Goal: Entertainment & Leisure: Consume media (video, audio)

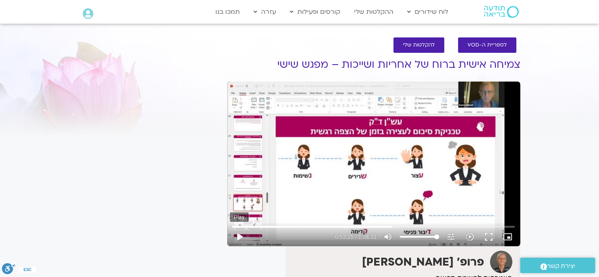
click at [237, 236] on button "play_arrow" at bounding box center [239, 236] width 19 height 19
click at [237, 235] on button "pause" at bounding box center [239, 236] width 19 height 19
click at [237, 235] on button "play_arrow" at bounding box center [239, 236] width 19 height 19
click at [237, 232] on button "pause" at bounding box center [239, 236] width 19 height 19
click at [391, 226] on input "Seek" at bounding box center [374, 226] width 283 height 5
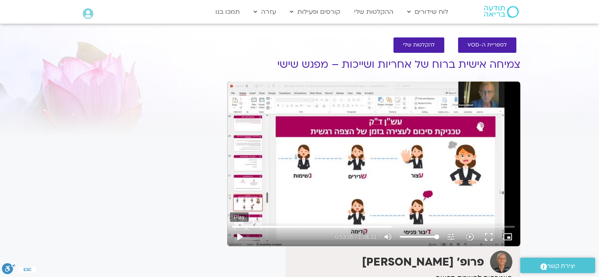
click at [238, 233] on button "play_arrow" at bounding box center [239, 236] width 19 height 19
click at [238, 231] on button "pause" at bounding box center [239, 236] width 19 height 19
click at [238, 235] on button "play_arrow" at bounding box center [239, 236] width 19 height 19
click at [239, 232] on button "pause" at bounding box center [239, 236] width 19 height 19
click at [238, 234] on button "play_arrow" at bounding box center [239, 236] width 19 height 19
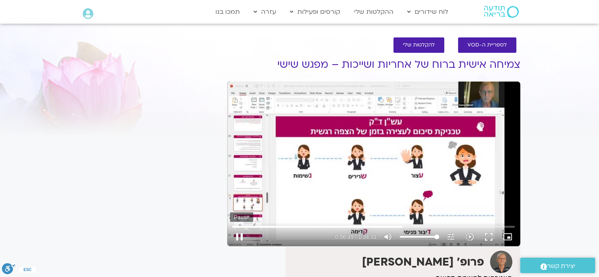
click at [238, 233] on button "pause" at bounding box center [239, 236] width 19 height 19
click at [238, 234] on button "play_arrow" at bounding box center [239, 236] width 19 height 19
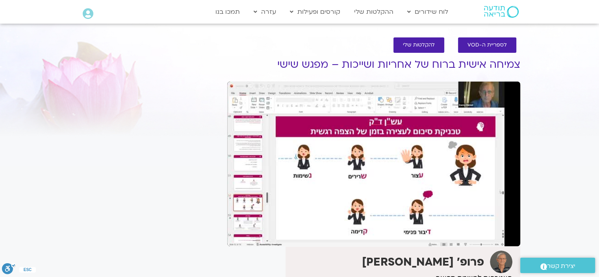
click at [238, 234] on button "pause" at bounding box center [239, 236] width 19 height 19
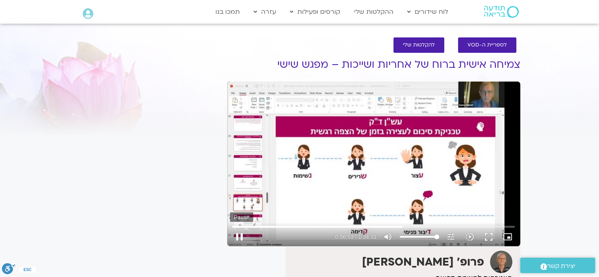
click at [238, 233] on button "pause" at bounding box center [239, 236] width 19 height 19
click at [399, 222] on div "Skip Ad 55:55 play_arrow 0:56:54 / 1:34:31 volume_up Mute tune Resolution Auto …" at bounding box center [373, 234] width 287 height 26
click at [402, 225] on input "Seek" at bounding box center [374, 226] width 283 height 5
click at [399, 228] on input "Seek" at bounding box center [374, 226] width 283 height 5
click at [240, 234] on button "play_arrow" at bounding box center [239, 236] width 19 height 19
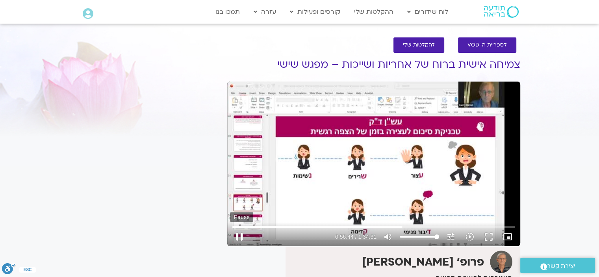
click at [240, 233] on button "pause" at bounding box center [239, 236] width 19 height 19
click at [239, 234] on button "play_arrow" at bounding box center [239, 236] width 19 height 19
click at [238, 235] on button "pause" at bounding box center [239, 236] width 19 height 19
click at [240, 236] on button "play_arrow" at bounding box center [239, 236] width 19 height 19
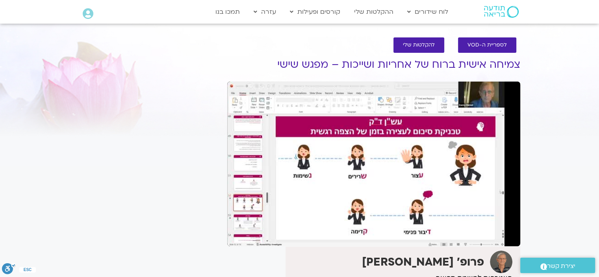
click at [238, 233] on button "pause" at bounding box center [239, 236] width 19 height 19
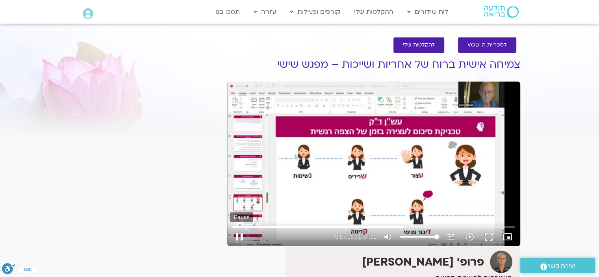
click at [236, 234] on button "pause" at bounding box center [239, 236] width 19 height 19
click at [239, 234] on button "play_arrow" at bounding box center [239, 236] width 19 height 19
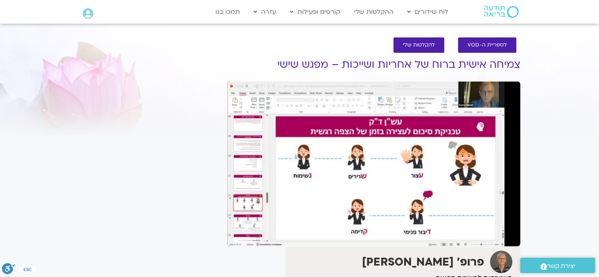
click at [239, 233] on button "pause" at bounding box center [239, 236] width 19 height 19
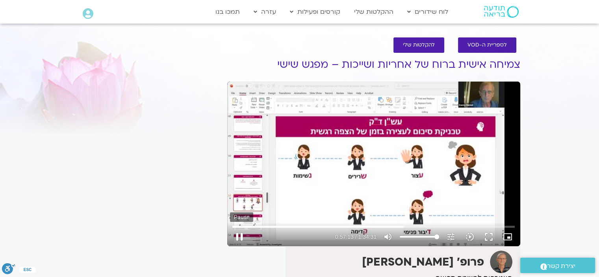
click at [238, 235] on button "pause" at bounding box center [239, 236] width 19 height 19
click at [242, 233] on button "play_arrow" at bounding box center [239, 236] width 19 height 19
click at [240, 232] on button "pause" at bounding box center [239, 236] width 19 height 19
click at [238, 232] on button "play_arrow" at bounding box center [239, 236] width 19 height 19
click at [236, 234] on button "pause" at bounding box center [239, 236] width 19 height 19
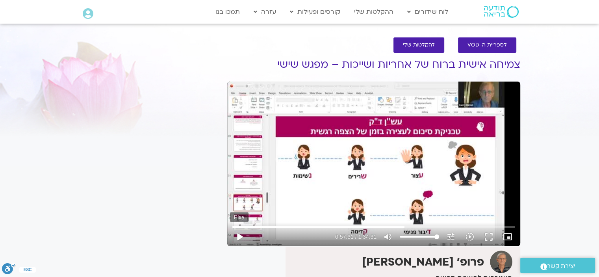
click at [237, 233] on button "play_arrow" at bounding box center [239, 236] width 19 height 19
click at [240, 233] on button "pause" at bounding box center [239, 236] width 19 height 19
click at [238, 233] on button "play_arrow" at bounding box center [239, 236] width 19 height 19
click at [238, 233] on button "pause" at bounding box center [239, 236] width 19 height 19
click at [239, 234] on button "play_arrow" at bounding box center [239, 236] width 19 height 19
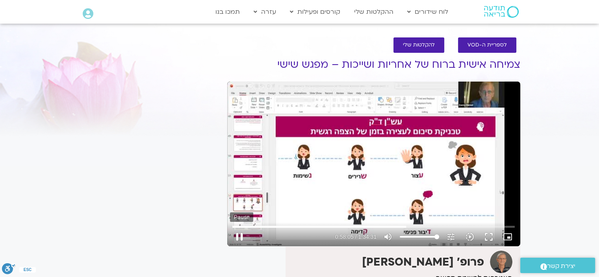
click at [240, 231] on button "pause" at bounding box center [239, 236] width 19 height 19
click at [404, 226] on input "Seek" at bounding box center [374, 226] width 283 height 5
click at [240, 231] on button "play_arrow" at bounding box center [239, 236] width 19 height 19
click at [239, 233] on button "pause" at bounding box center [239, 236] width 19 height 19
click at [404, 225] on input "Seek" at bounding box center [374, 226] width 283 height 5
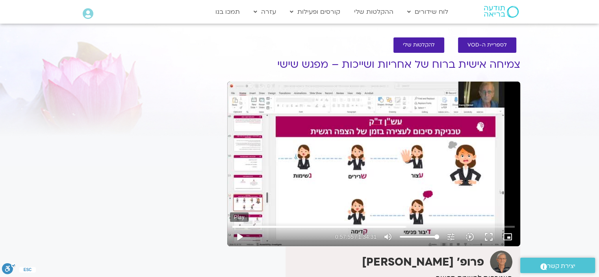
click at [238, 235] on button "play_arrow" at bounding box center [239, 236] width 19 height 19
click at [240, 232] on button "pause" at bounding box center [239, 236] width 19 height 19
click at [236, 234] on button "play_arrow" at bounding box center [239, 236] width 19 height 19
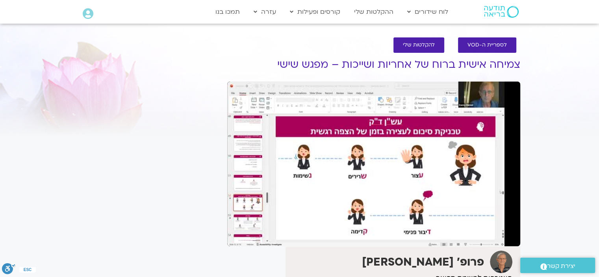
click at [239, 233] on button "pause" at bounding box center [239, 236] width 19 height 19
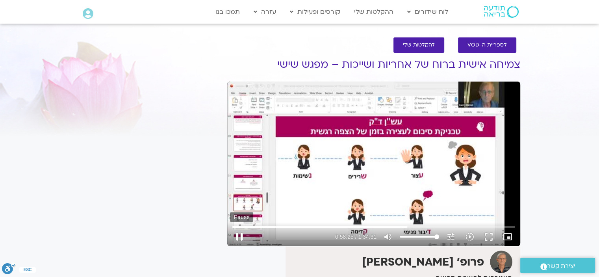
click at [242, 233] on button "pause" at bounding box center [239, 236] width 19 height 19
click at [238, 236] on button "play_arrow" at bounding box center [239, 236] width 19 height 19
click at [240, 234] on button "pause" at bounding box center [239, 236] width 19 height 19
click at [238, 235] on button "play_arrow" at bounding box center [239, 236] width 19 height 19
click at [238, 234] on button "pause" at bounding box center [239, 236] width 19 height 19
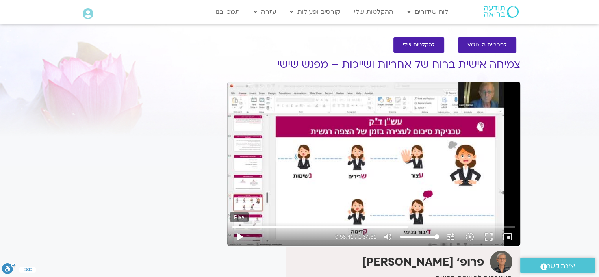
click at [239, 233] on button "play_arrow" at bounding box center [239, 236] width 19 height 19
click at [237, 234] on button "pause" at bounding box center [239, 236] width 19 height 19
click at [239, 234] on button "play_arrow" at bounding box center [239, 236] width 19 height 19
click at [239, 234] on button "pause" at bounding box center [239, 236] width 19 height 19
click at [238, 234] on button "play_arrow" at bounding box center [239, 236] width 19 height 19
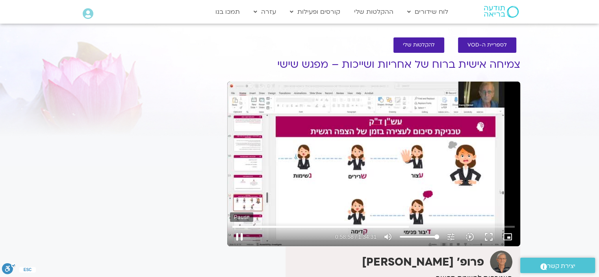
click at [238, 233] on button "pause" at bounding box center [239, 236] width 19 height 19
click at [238, 233] on button "play_arrow" at bounding box center [239, 236] width 19 height 19
click at [238, 232] on button "pause" at bounding box center [239, 236] width 19 height 19
click at [240, 234] on button "play_arrow" at bounding box center [239, 236] width 19 height 19
click at [240, 233] on button "pause" at bounding box center [239, 236] width 19 height 19
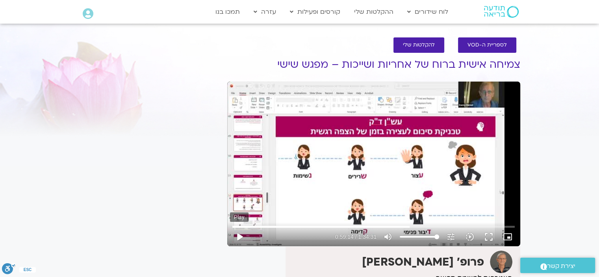
click at [238, 233] on button "play_arrow" at bounding box center [239, 236] width 19 height 19
click at [238, 231] on button "pause" at bounding box center [239, 236] width 19 height 19
click at [239, 234] on button "play_arrow" at bounding box center [239, 236] width 19 height 19
click at [239, 234] on button "pause" at bounding box center [239, 236] width 19 height 19
click at [238, 233] on button "pause" at bounding box center [239, 236] width 19 height 19
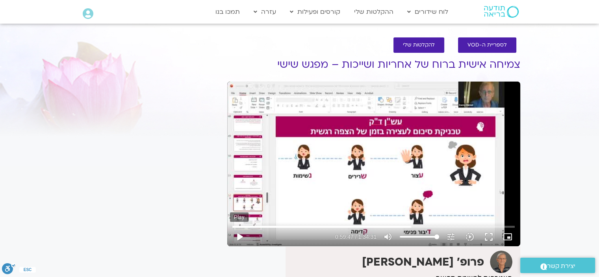
click at [238, 233] on button "play_arrow" at bounding box center [239, 236] width 19 height 19
click at [238, 233] on button "pause" at bounding box center [239, 236] width 19 height 19
click at [238, 236] on button "play_arrow" at bounding box center [239, 236] width 19 height 19
click at [238, 234] on button "pause" at bounding box center [239, 236] width 19 height 19
click at [240, 232] on button "play_arrow" at bounding box center [239, 236] width 19 height 19
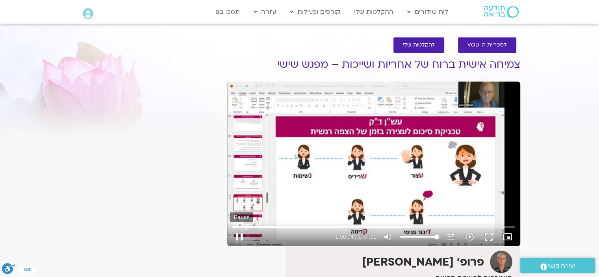
click at [238, 233] on button "pause" at bounding box center [239, 236] width 19 height 19
click at [238, 233] on button "play_arrow" at bounding box center [239, 236] width 19 height 19
click at [236, 234] on button "pause" at bounding box center [239, 236] width 19 height 19
click at [239, 232] on button "play_arrow" at bounding box center [239, 236] width 19 height 19
click at [238, 232] on button "pause" at bounding box center [239, 236] width 19 height 19
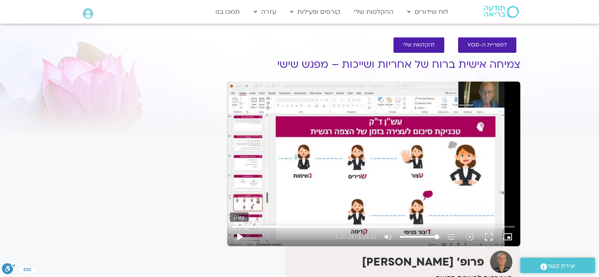
click at [239, 234] on button "play_arrow" at bounding box center [239, 236] width 19 height 19
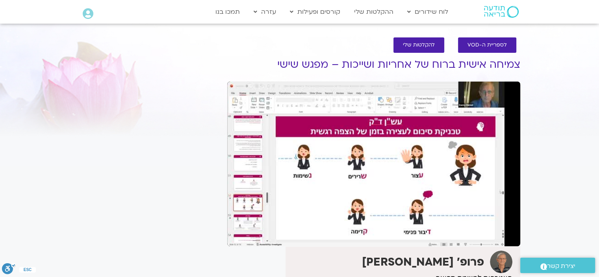
click at [240, 234] on button "pause" at bounding box center [239, 236] width 19 height 19
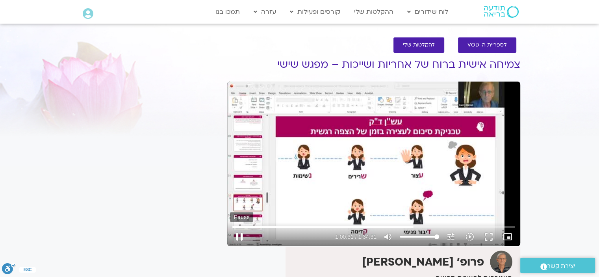
click at [236, 234] on button "pause" at bounding box center [239, 236] width 19 height 19
click at [243, 234] on button "play_arrow" at bounding box center [239, 236] width 19 height 19
click at [236, 233] on button "pause" at bounding box center [239, 236] width 19 height 19
click at [240, 237] on button "play_arrow" at bounding box center [239, 236] width 19 height 19
click at [240, 234] on button "pause" at bounding box center [239, 236] width 19 height 19
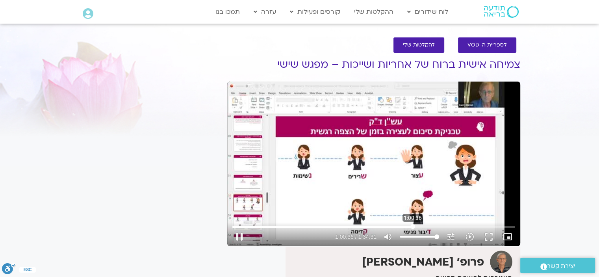
click at [413, 227] on input "Seek" at bounding box center [374, 226] width 283 height 5
click at [240, 235] on button "play_arrow" at bounding box center [239, 236] width 19 height 19
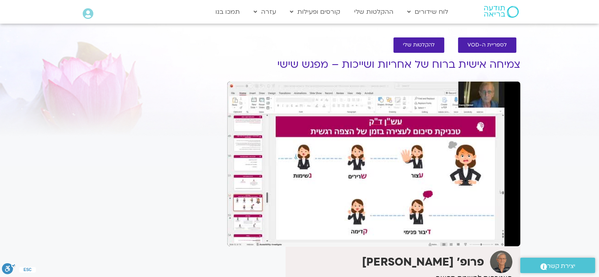
click at [238, 234] on button "pause" at bounding box center [239, 236] width 19 height 19
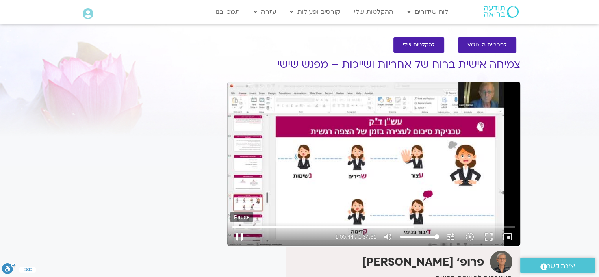
click at [236, 233] on button "pause" at bounding box center [239, 236] width 19 height 19
click at [238, 233] on button "play_arrow" at bounding box center [239, 236] width 19 height 19
click at [239, 233] on button "pause" at bounding box center [239, 236] width 19 height 19
click at [238, 234] on button "play_arrow" at bounding box center [239, 236] width 19 height 19
click at [239, 233] on button "pause" at bounding box center [239, 236] width 19 height 19
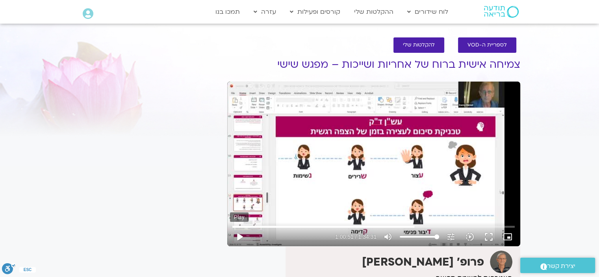
click at [240, 233] on button "play_arrow" at bounding box center [239, 236] width 19 height 19
click at [238, 234] on button "pause" at bounding box center [239, 236] width 19 height 19
click at [241, 231] on button "pause" at bounding box center [239, 236] width 19 height 19
click at [236, 234] on button "play_arrow" at bounding box center [239, 236] width 19 height 19
click at [239, 232] on button "pause" at bounding box center [239, 236] width 19 height 19
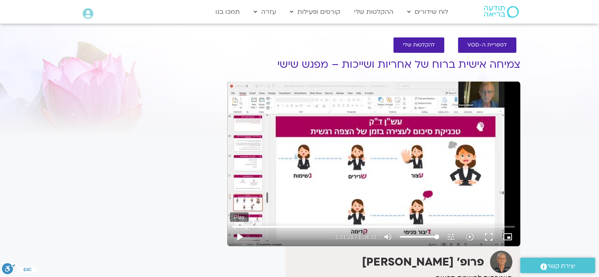
click at [239, 232] on button "play_arrow" at bounding box center [239, 236] width 19 height 19
click at [239, 233] on button "pause" at bounding box center [239, 236] width 19 height 19
click at [238, 234] on button "play_arrow" at bounding box center [239, 236] width 19 height 19
click at [239, 233] on button "pause" at bounding box center [239, 236] width 19 height 19
click at [239, 233] on button "play_arrow" at bounding box center [239, 236] width 19 height 19
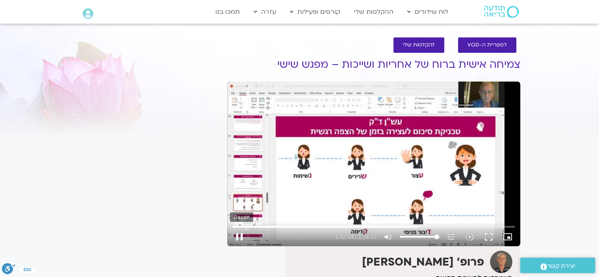
click at [240, 232] on button "pause" at bounding box center [239, 236] width 19 height 19
click at [238, 232] on button "play_arrow" at bounding box center [239, 236] width 19 height 19
click at [238, 231] on button "pause" at bounding box center [239, 236] width 19 height 19
click at [236, 233] on button "play_arrow" at bounding box center [239, 236] width 19 height 19
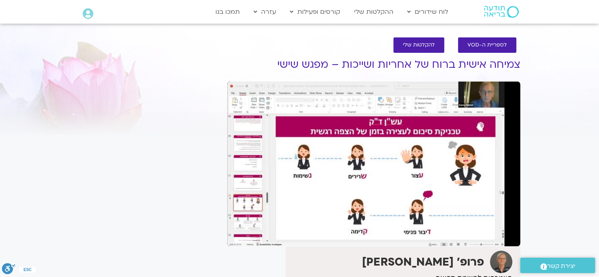
click at [238, 232] on button "pause" at bounding box center [239, 236] width 19 height 19
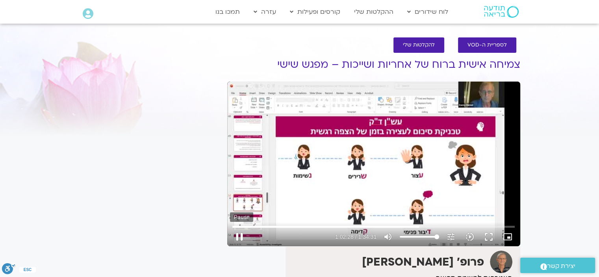
click at [236, 234] on button "pause" at bounding box center [239, 236] width 19 height 19
click at [240, 234] on button "play_arrow" at bounding box center [239, 236] width 19 height 19
click at [238, 233] on button "pause" at bounding box center [239, 236] width 19 height 19
click at [241, 234] on button "play_arrow" at bounding box center [239, 236] width 19 height 19
click at [238, 234] on button "pause" at bounding box center [239, 236] width 19 height 19
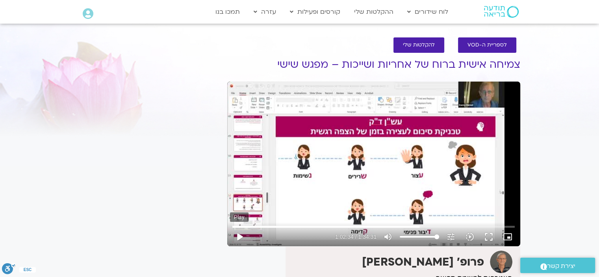
click at [238, 233] on button "play_arrow" at bounding box center [239, 236] width 19 height 19
click at [238, 234] on button "pause" at bounding box center [239, 236] width 19 height 19
click at [240, 234] on button "play_arrow" at bounding box center [239, 236] width 19 height 19
click at [238, 233] on button "pause" at bounding box center [239, 236] width 19 height 19
click at [240, 235] on button "play_arrow" at bounding box center [239, 236] width 19 height 19
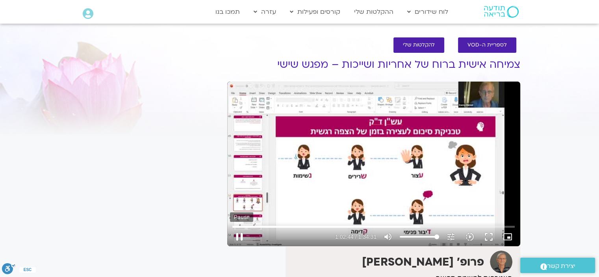
click at [240, 234] on button "pause" at bounding box center [239, 236] width 19 height 19
click at [238, 232] on button "play_arrow" at bounding box center [239, 236] width 19 height 19
click at [239, 233] on button "pause" at bounding box center [239, 236] width 19 height 19
click at [238, 233] on button "play_arrow" at bounding box center [239, 236] width 19 height 19
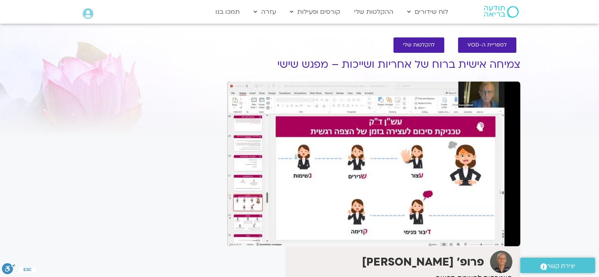
click at [238, 233] on button "pause" at bounding box center [239, 236] width 19 height 19
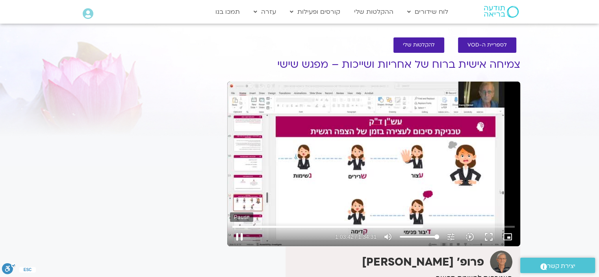
click at [238, 232] on button "pause" at bounding box center [239, 236] width 19 height 19
click at [237, 236] on button "play_arrow" at bounding box center [239, 236] width 19 height 19
click at [238, 233] on button "pause" at bounding box center [239, 236] width 19 height 19
click at [422, 225] on input "Seek" at bounding box center [374, 226] width 283 height 5
click at [240, 233] on button "play_arrow" at bounding box center [239, 236] width 19 height 19
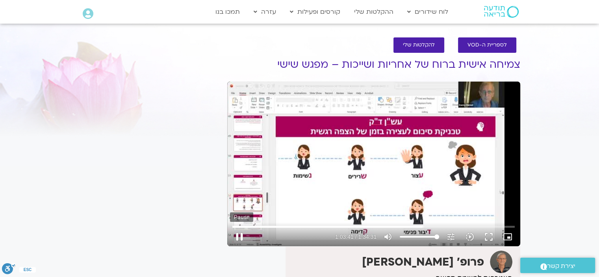
click at [238, 233] on button "pause" at bounding box center [239, 236] width 19 height 19
click at [240, 234] on button "play_arrow" at bounding box center [239, 236] width 19 height 19
click at [238, 232] on button "pause" at bounding box center [239, 236] width 19 height 19
click at [239, 234] on button "play_arrow" at bounding box center [239, 236] width 19 height 19
click at [238, 233] on button "pause" at bounding box center [239, 236] width 19 height 19
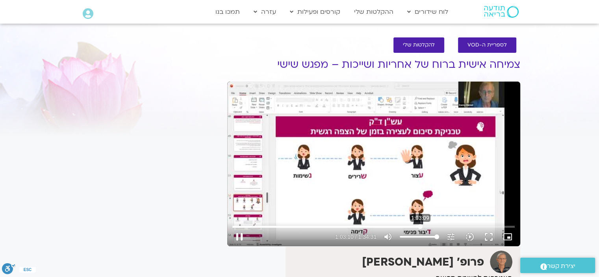
click at [420, 226] on input "Seek" at bounding box center [374, 226] width 283 height 5
click at [239, 238] on button "play_arrow" at bounding box center [239, 236] width 19 height 19
click at [238, 234] on button "pause" at bounding box center [239, 236] width 19 height 19
click at [240, 233] on button "play_arrow" at bounding box center [239, 236] width 19 height 19
click at [239, 232] on button "pause" at bounding box center [239, 236] width 19 height 19
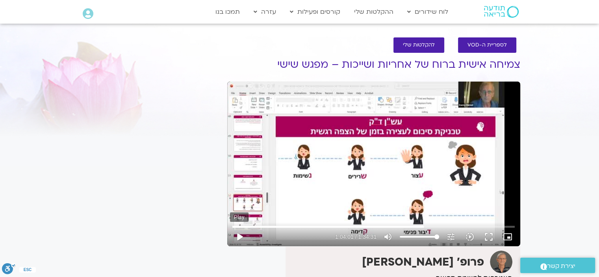
click at [238, 234] on button "play_arrow" at bounding box center [239, 236] width 19 height 19
click at [238, 233] on button "pause" at bounding box center [239, 236] width 19 height 19
click at [238, 231] on button "pause" at bounding box center [239, 236] width 19 height 19
click at [238, 231] on button "play_arrow" at bounding box center [239, 236] width 19 height 19
click at [237, 236] on button "pause" at bounding box center [239, 236] width 19 height 19
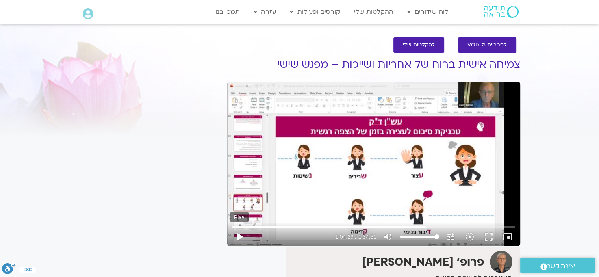
click at [237, 233] on button "play_arrow" at bounding box center [239, 236] width 19 height 19
click at [238, 233] on button "pause" at bounding box center [239, 236] width 19 height 19
click at [239, 236] on button "play_arrow" at bounding box center [239, 236] width 19 height 19
click at [238, 234] on button "pause" at bounding box center [239, 236] width 19 height 19
click at [238, 236] on button "play_arrow" at bounding box center [239, 236] width 19 height 19
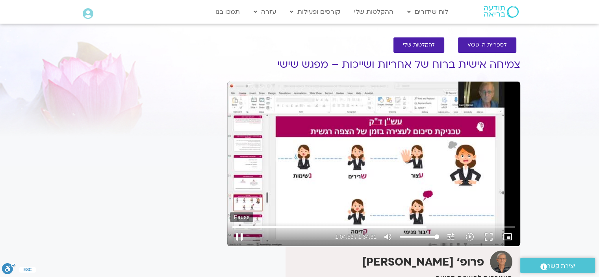
click at [240, 233] on button "pause" at bounding box center [239, 236] width 19 height 19
click at [241, 234] on button "play_arrow" at bounding box center [239, 236] width 19 height 19
click at [238, 235] on button "pause" at bounding box center [239, 236] width 19 height 19
click at [238, 235] on button "play_arrow" at bounding box center [239, 236] width 19 height 19
click at [238, 234] on button "pause" at bounding box center [239, 236] width 19 height 19
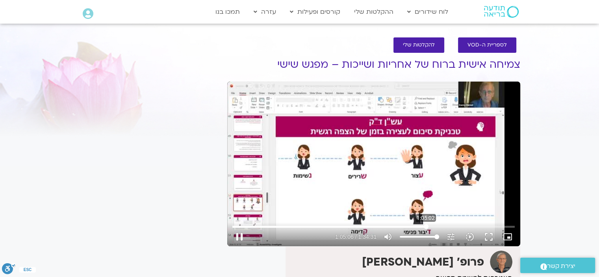
click at [426, 228] on input "Seek" at bounding box center [374, 226] width 283 height 5
click at [236, 238] on button "play_arrow" at bounding box center [239, 236] width 19 height 19
click at [237, 236] on button "pause" at bounding box center [239, 236] width 19 height 19
click at [237, 236] on button "play_arrow" at bounding box center [239, 236] width 19 height 19
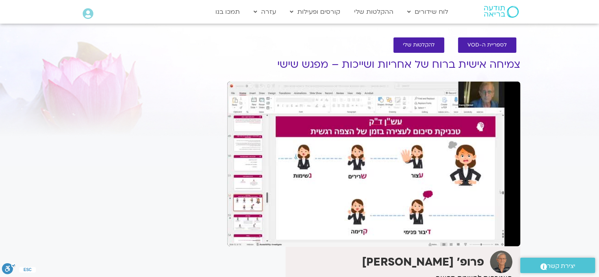
click at [237, 236] on button "pause" at bounding box center [239, 236] width 19 height 19
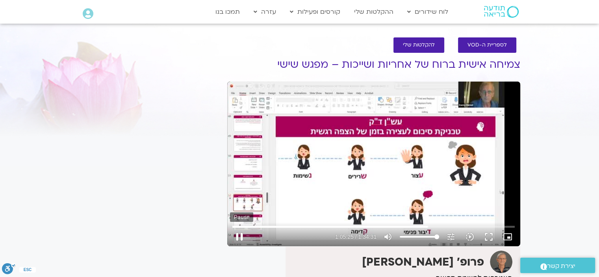
click at [239, 232] on button "pause" at bounding box center [239, 236] width 19 height 19
click at [240, 233] on button "play_arrow" at bounding box center [239, 236] width 19 height 19
click at [238, 233] on button "pause" at bounding box center [239, 236] width 19 height 19
click at [240, 233] on button "play_arrow" at bounding box center [239, 236] width 19 height 19
click at [237, 231] on button "pause" at bounding box center [239, 236] width 19 height 19
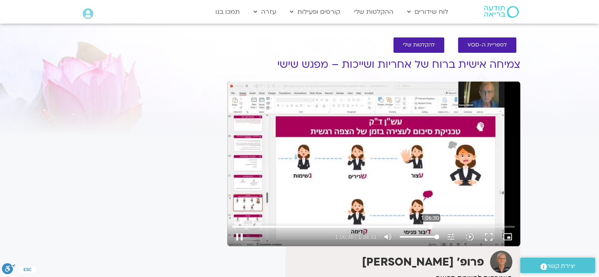
click at [430, 225] on input "Seek" at bounding box center [374, 226] width 283 height 5
click at [240, 234] on button "play_arrow" at bounding box center [239, 236] width 19 height 19
click at [239, 234] on button "pause" at bounding box center [239, 236] width 19 height 19
click at [240, 235] on button "play_arrow" at bounding box center [239, 236] width 19 height 19
click at [240, 234] on button "pause" at bounding box center [239, 236] width 19 height 19
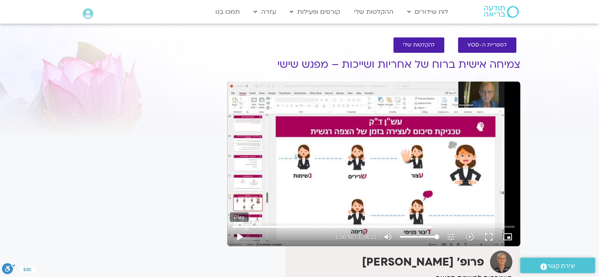
click at [239, 233] on button "play_arrow" at bounding box center [239, 236] width 19 height 19
click at [240, 234] on button "pause" at bounding box center [239, 236] width 19 height 19
click at [238, 234] on button "play_arrow" at bounding box center [239, 236] width 19 height 19
click at [238, 234] on button "pause" at bounding box center [239, 236] width 19 height 19
click at [237, 233] on button "play_arrow" at bounding box center [239, 236] width 19 height 19
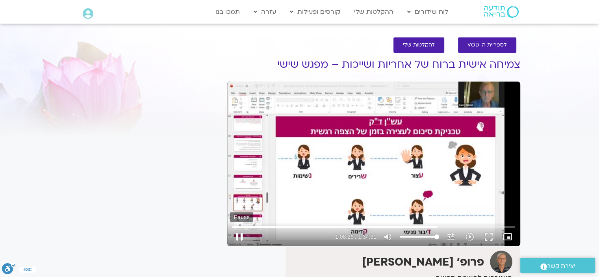
click at [238, 230] on button "pause" at bounding box center [239, 236] width 19 height 19
click at [239, 233] on button "play_arrow" at bounding box center [239, 236] width 19 height 19
click at [238, 233] on button "pause" at bounding box center [239, 236] width 19 height 19
click at [238, 233] on button "play_arrow" at bounding box center [239, 236] width 19 height 19
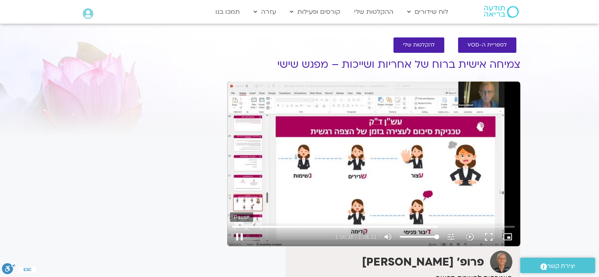
click at [239, 234] on button "pause" at bounding box center [239, 236] width 19 height 19
click at [239, 233] on button "play_arrow" at bounding box center [239, 236] width 19 height 19
click at [238, 233] on button "pause" at bounding box center [239, 236] width 19 height 19
click at [237, 236] on button "play_arrow" at bounding box center [239, 236] width 19 height 19
click at [237, 232] on button "pause" at bounding box center [239, 236] width 19 height 19
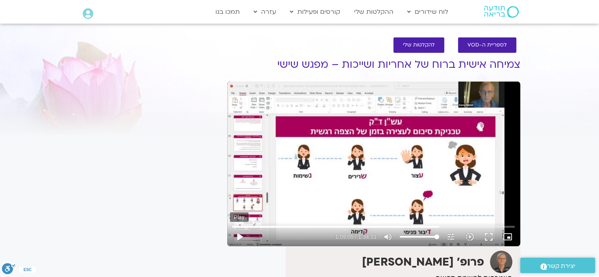
click at [238, 234] on button "play_arrow" at bounding box center [239, 236] width 19 height 19
click at [238, 234] on button "pause" at bounding box center [239, 236] width 19 height 19
click at [238, 236] on button "play_arrow" at bounding box center [239, 236] width 19 height 19
click at [240, 234] on button "pause" at bounding box center [239, 236] width 19 height 19
click at [239, 236] on button "play_arrow" at bounding box center [239, 236] width 19 height 19
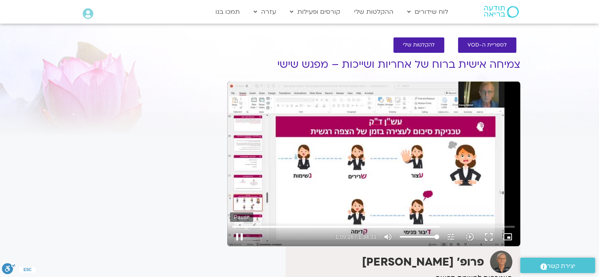
click at [240, 233] on button "pause" at bounding box center [239, 236] width 19 height 19
click at [241, 233] on button "play_arrow" at bounding box center [239, 236] width 19 height 19
click at [240, 233] on button "pause" at bounding box center [239, 236] width 19 height 19
click at [239, 235] on button "play_arrow" at bounding box center [239, 236] width 19 height 19
click at [239, 234] on button "pause" at bounding box center [239, 236] width 19 height 19
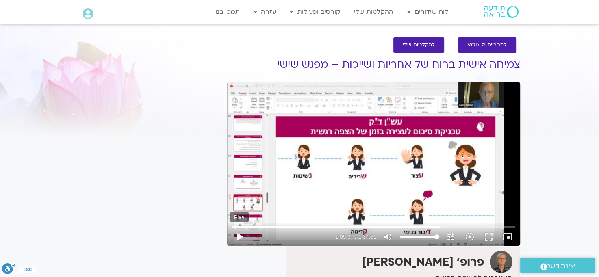
click at [241, 236] on button "play_arrow" at bounding box center [239, 236] width 19 height 19
click at [240, 235] on button "pause" at bounding box center [239, 236] width 19 height 19
click at [238, 233] on button "play_arrow" at bounding box center [239, 236] width 19 height 19
click at [238, 234] on button "pause" at bounding box center [239, 236] width 19 height 19
click at [238, 234] on button "play_arrow" at bounding box center [239, 236] width 19 height 19
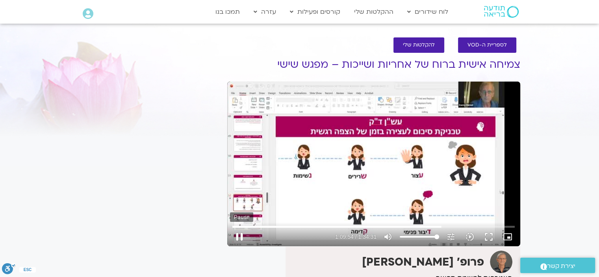
click at [240, 233] on button "pause" at bounding box center [239, 236] width 19 height 19
click at [240, 233] on button "play_arrow" at bounding box center [239, 236] width 19 height 19
click at [238, 233] on button "pause" at bounding box center [239, 236] width 19 height 19
click at [236, 232] on button "play_arrow" at bounding box center [239, 236] width 19 height 19
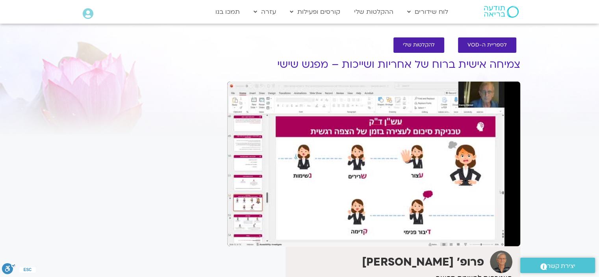
click at [238, 233] on button "pause" at bounding box center [239, 236] width 19 height 19
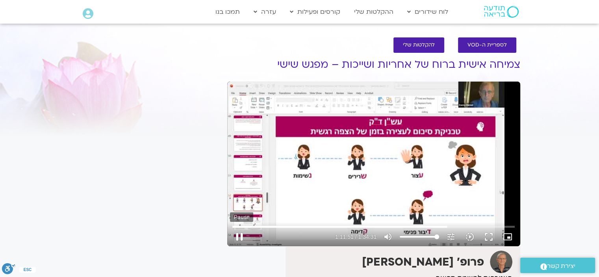
click at [239, 237] on button "pause" at bounding box center [239, 236] width 19 height 19
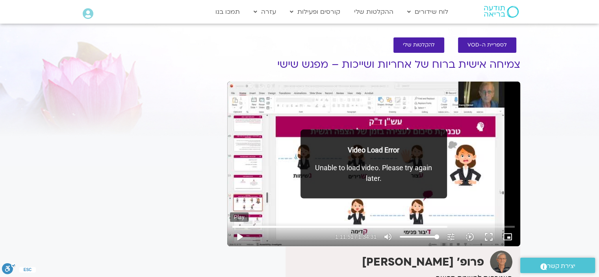
click at [238, 233] on button "play_arrow" at bounding box center [239, 236] width 19 height 19
click at [239, 234] on button "pause" at bounding box center [239, 236] width 19 height 19
click at [240, 235] on button "play_arrow" at bounding box center [239, 236] width 19 height 19
click at [238, 234] on button "pause" at bounding box center [239, 236] width 19 height 19
click at [239, 232] on button "play_arrow" at bounding box center [239, 236] width 19 height 19
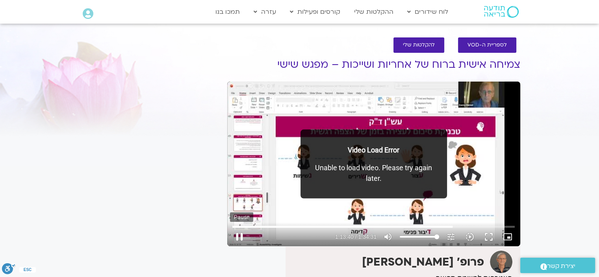
click at [239, 233] on button "pause" at bounding box center [239, 236] width 19 height 19
click at [240, 234] on button "play_arrow" at bounding box center [239, 236] width 19 height 19
click at [238, 234] on button "pause" at bounding box center [239, 236] width 19 height 19
click at [238, 233] on button "play_arrow" at bounding box center [239, 236] width 19 height 19
click at [240, 232] on button "pause" at bounding box center [239, 236] width 19 height 19
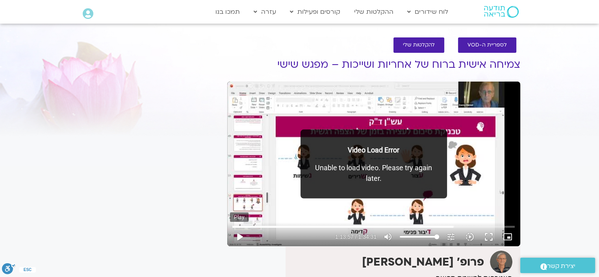
click at [239, 233] on button "play_arrow" at bounding box center [239, 236] width 19 height 19
click at [239, 233] on button "pause" at bounding box center [239, 236] width 19 height 19
click at [239, 234] on button "play_arrow" at bounding box center [239, 236] width 19 height 19
click at [241, 232] on button "pause" at bounding box center [239, 236] width 19 height 19
click at [236, 234] on button "play_arrow" at bounding box center [239, 236] width 19 height 19
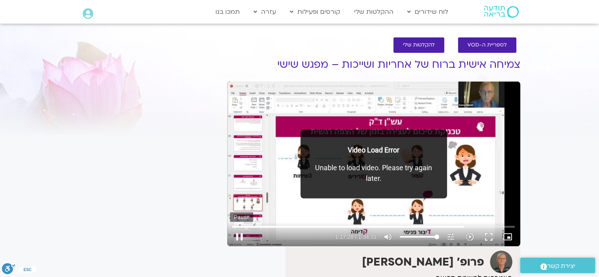
click at [234, 234] on button "pause" at bounding box center [239, 236] width 19 height 19
click at [461, 226] on input "Seek" at bounding box center [374, 226] width 283 height 5
click at [241, 237] on button "play_arrow" at bounding box center [239, 236] width 19 height 19
click at [238, 234] on button "pause" at bounding box center [239, 236] width 19 height 19
click at [461, 227] on input "Seek" at bounding box center [374, 226] width 283 height 5
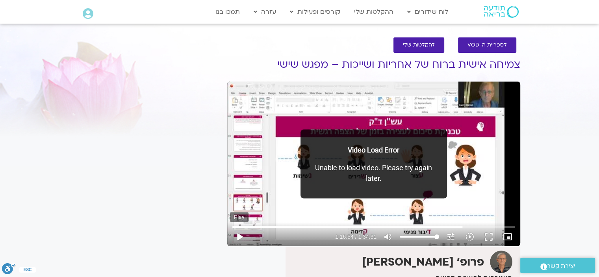
click at [239, 233] on button "play_arrow" at bounding box center [239, 236] width 19 height 19
click at [237, 233] on button "pause" at bounding box center [239, 236] width 19 height 19
click at [239, 233] on button "play_arrow" at bounding box center [239, 236] width 19 height 19
click at [237, 234] on button "pause" at bounding box center [239, 236] width 19 height 19
click at [240, 236] on button "play_arrow" at bounding box center [239, 236] width 19 height 19
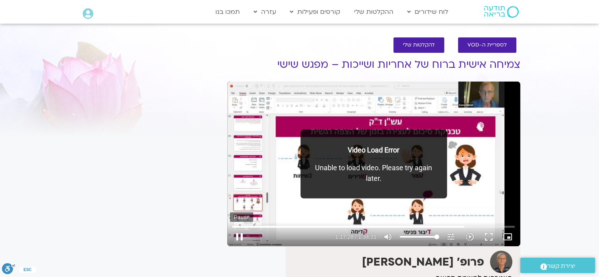
click at [240, 234] on button "pause" at bounding box center [239, 236] width 19 height 19
click at [461, 225] on input "Seek" at bounding box center [374, 226] width 283 height 5
click at [238, 234] on button "play_arrow" at bounding box center [239, 236] width 19 height 19
click at [238, 234] on button "pause" at bounding box center [239, 236] width 19 height 19
click at [462, 228] on input "Seek" at bounding box center [374, 226] width 283 height 5
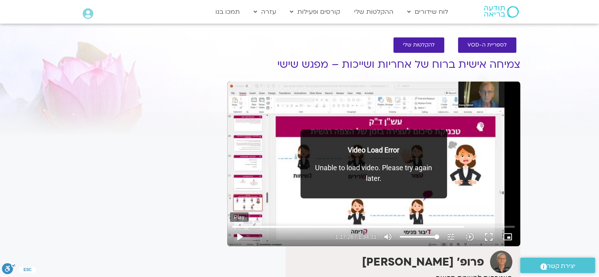
click at [240, 234] on button "play_arrow" at bounding box center [239, 236] width 19 height 19
click at [238, 237] on button "pause" at bounding box center [239, 236] width 19 height 19
click at [239, 237] on button "play_arrow" at bounding box center [239, 236] width 19 height 19
click at [239, 236] on button "pause" at bounding box center [239, 236] width 19 height 19
drag, startPoint x: 478, startPoint y: 226, endPoint x: 471, endPoint y: 225, distance: 7.1
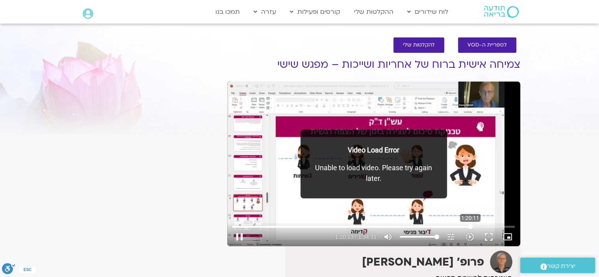
click at [471, 225] on input "Seek" at bounding box center [374, 226] width 283 height 5
click at [236, 233] on button "play_arrow" at bounding box center [239, 236] width 19 height 19
drag, startPoint x: 470, startPoint y: 225, endPoint x: 452, endPoint y: 226, distance: 17.4
click at [452, 226] on input "Seek" at bounding box center [374, 226] width 283 height 5
click at [455, 225] on input "Seek" at bounding box center [374, 226] width 283 height 5
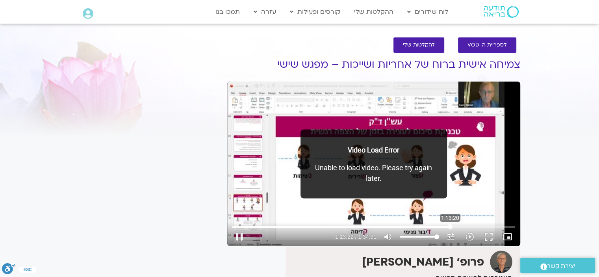
drag, startPoint x: 455, startPoint y: 226, endPoint x: 450, endPoint y: 226, distance: 4.7
click at [450, 226] on input "Seek" at bounding box center [374, 226] width 283 height 5
click at [240, 233] on button "pause" at bounding box center [239, 236] width 19 height 19
drag, startPoint x: 460, startPoint y: 225, endPoint x: 456, endPoint y: 225, distance: 4.7
click at [456, 225] on input "Seek" at bounding box center [374, 226] width 283 height 5
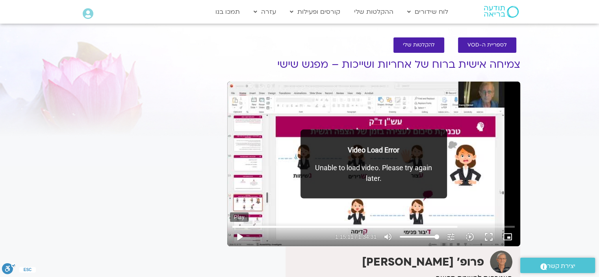
click at [241, 238] on button "play_arrow" at bounding box center [239, 236] width 19 height 19
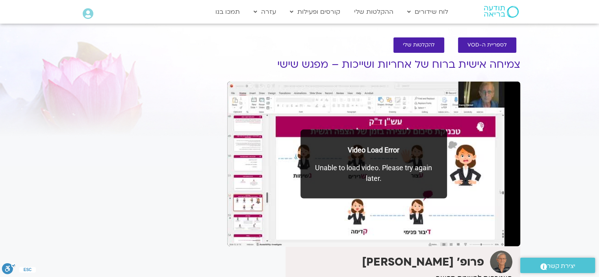
click at [238, 233] on button "pause" at bounding box center [239, 236] width 19 height 19
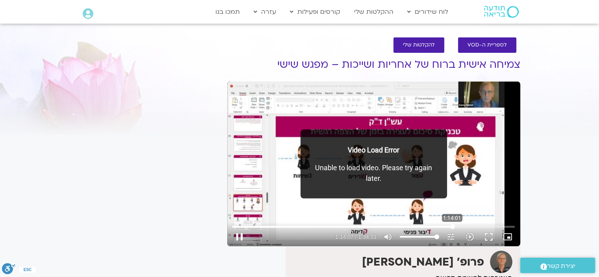
click at [452, 226] on input "Seek" at bounding box center [374, 226] width 283 height 5
click at [238, 233] on button "pause" at bounding box center [239, 236] width 19 height 19
click at [452, 227] on input "Seek" at bounding box center [374, 226] width 283 height 5
click at [242, 236] on button "play_arrow" at bounding box center [239, 236] width 19 height 19
click at [239, 234] on button "pause" at bounding box center [239, 236] width 19 height 19
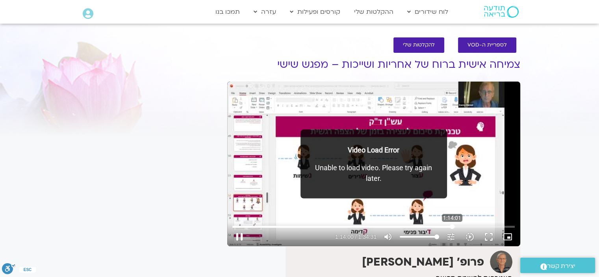
click at [452, 226] on input "Seek" at bounding box center [374, 226] width 283 height 5
click at [234, 236] on button "play_arrow" at bounding box center [239, 236] width 19 height 19
click at [236, 234] on button "pause" at bounding box center [239, 236] width 19 height 19
click at [241, 233] on button "play_arrow" at bounding box center [239, 236] width 19 height 19
click at [240, 233] on button "pause" at bounding box center [239, 236] width 19 height 19
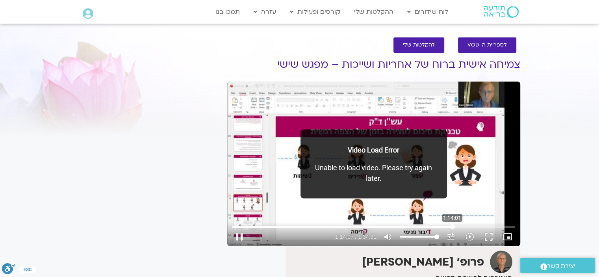
click at [452, 226] on input "Seek" at bounding box center [374, 226] width 283 height 5
click at [238, 235] on button "play_arrow" at bounding box center [239, 236] width 19 height 19
click at [238, 234] on button "pause" at bounding box center [239, 236] width 19 height 19
click at [238, 235] on button "play_arrow" at bounding box center [239, 236] width 19 height 19
click at [239, 233] on button "pause" at bounding box center [239, 236] width 19 height 19
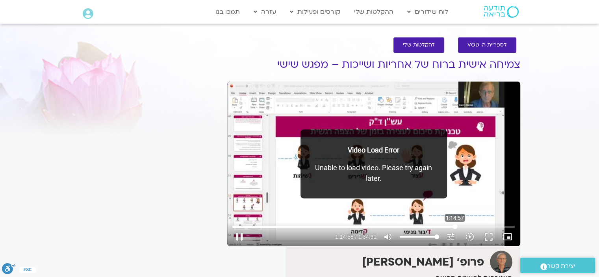
click at [455, 225] on input "Seek" at bounding box center [374, 226] width 283 height 5
click at [236, 236] on button "play_arrow" at bounding box center [239, 236] width 19 height 19
click at [239, 233] on button "pause" at bounding box center [239, 236] width 19 height 19
click at [239, 233] on button "play_arrow" at bounding box center [239, 236] width 19 height 19
click at [237, 233] on button "pause" at bounding box center [239, 236] width 19 height 19
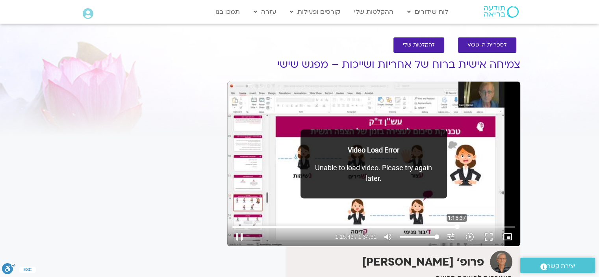
click at [457, 225] on input "Seek" at bounding box center [374, 226] width 283 height 5
click at [236, 234] on button "play_arrow" at bounding box center [239, 236] width 19 height 19
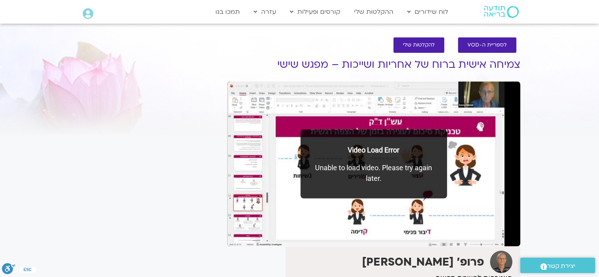
click at [236, 234] on button "pause" at bounding box center [239, 236] width 19 height 19
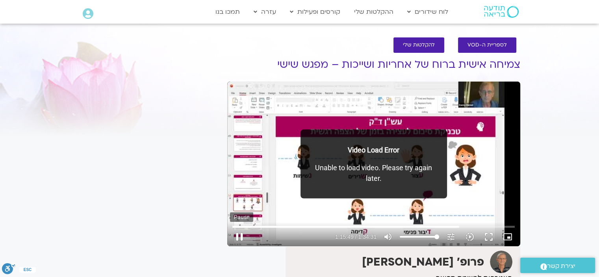
click at [240, 234] on button "pause" at bounding box center [239, 236] width 19 height 19
click at [458, 225] on input "Seek" at bounding box center [374, 226] width 283 height 5
click at [239, 233] on button "play_arrow" at bounding box center [239, 236] width 19 height 19
click at [241, 233] on button "pause" at bounding box center [239, 236] width 19 height 19
click at [458, 226] on input "Seek" at bounding box center [374, 226] width 283 height 5
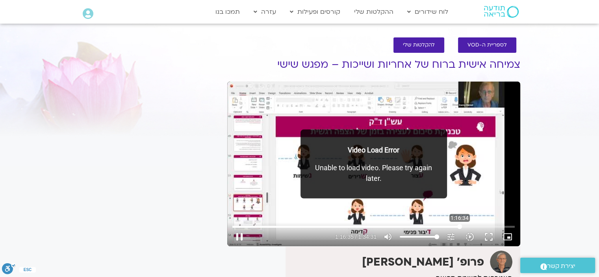
click at [460, 226] on input "Seek" at bounding box center [374, 226] width 283 height 5
click at [235, 233] on button "play_arrow" at bounding box center [239, 236] width 19 height 19
click at [237, 234] on button "pause" at bounding box center [239, 236] width 19 height 19
click at [459, 225] on input "Seek" at bounding box center [374, 226] width 283 height 5
click at [238, 234] on button "play_arrow" at bounding box center [239, 236] width 19 height 19
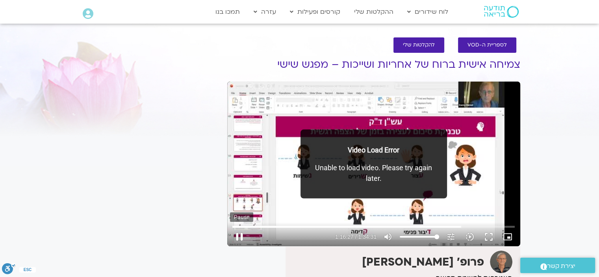
click at [239, 233] on button "pause" at bounding box center [239, 236] width 19 height 19
click at [457, 225] on input "Seek" at bounding box center [374, 226] width 283 height 5
click at [237, 234] on button "play_arrow" at bounding box center [239, 236] width 19 height 19
click at [238, 234] on button "pause" at bounding box center [239, 236] width 19 height 19
click at [457, 227] on input "Seek" at bounding box center [374, 226] width 283 height 5
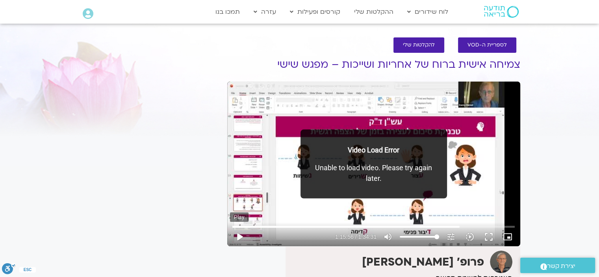
click at [236, 235] on button "play_arrow" at bounding box center [239, 236] width 19 height 19
click at [458, 225] on input "Seek" at bounding box center [374, 226] width 283 height 5
click at [457, 226] on input "Seek" at bounding box center [374, 226] width 283 height 5
click at [236, 234] on button "pause" at bounding box center [239, 236] width 19 height 19
click at [457, 224] on input "Seek" at bounding box center [374, 226] width 283 height 5
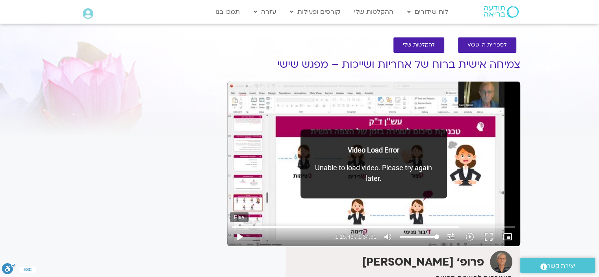
click at [242, 235] on button "play_arrow" at bounding box center [239, 236] width 19 height 19
click at [242, 235] on button "pause" at bounding box center [239, 236] width 19 height 19
click at [457, 225] on input "Seek" at bounding box center [374, 226] width 283 height 5
click at [241, 236] on button "play_arrow" at bounding box center [239, 236] width 19 height 19
click at [234, 234] on button "pause" at bounding box center [239, 236] width 19 height 19
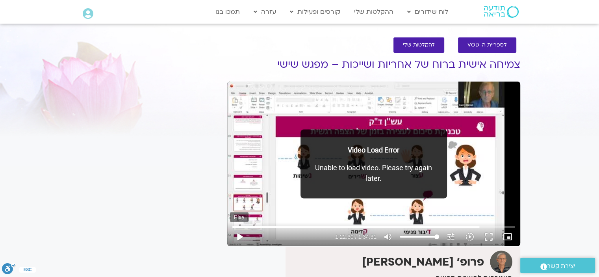
click at [240, 235] on button "play_arrow" at bounding box center [239, 236] width 19 height 19
drag, startPoint x: 238, startPoint y: 232, endPoint x: 227, endPoint y: 259, distance: 29.1
click at [238, 230] on button "pause" at bounding box center [239, 236] width 19 height 19
click at [239, 236] on button "play_arrow" at bounding box center [239, 236] width 19 height 19
click at [238, 233] on button "pause" at bounding box center [239, 236] width 19 height 19
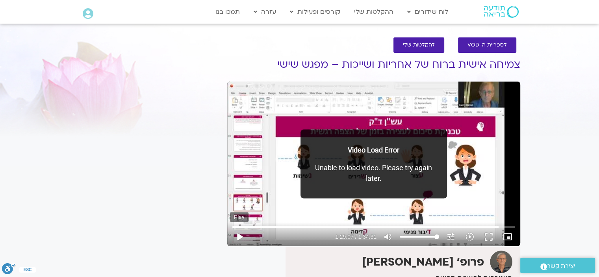
click at [240, 233] on button "play_arrow" at bounding box center [239, 236] width 19 height 19
click at [238, 234] on button "pause" at bounding box center [239, 236] width 19 height 19
click at [240, 236] on button "play_arrow" at bounding box center [239, 236] width 19 height 19
click at [238, 233] on button "pause" at bounding box center [239, 236] width 19 height 19
click at [238, 234] on button "play_arrow" at bounding box center [239, 236] width 19 height 19
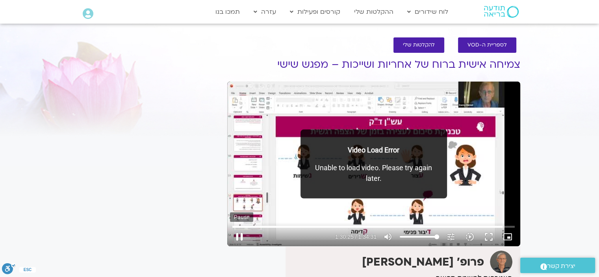
click at [236, 233] on button "pause" at bounding box center [239, 236] width 19 height 19
click at [500, 226] on input "Seek" at bounding box center [374, 226] width 283 height 5
click at [239, 237] on button "play_arrow" at bounding box center [239, 236] width 19 height 19
click at [239, 234] on button "pause" at bounding box center [239, 236] width 19 height 19
click at [242, 236] on button "play_arrow" at bounding box center [239, 236] width 19 height 19
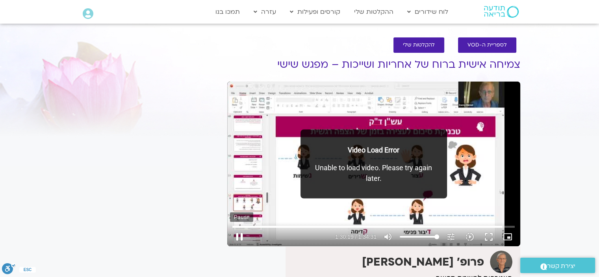
click at [238, 233] on button "pause" at bounding box center [239, 236] width 19 height 19
click at [235, 231] on button "play_arrow" at bounding box center [239, 236] width 19 height 19
click at [239, 236] on button "pause" at bounding box center [239, 236] width 19 height 19
click at [236, 234] on button "play_arrow" at bounding box center [239, 236] width 19 height 19
click at [238, 233] on button "pause" at bounding box center [239, 236] width 19 height 19
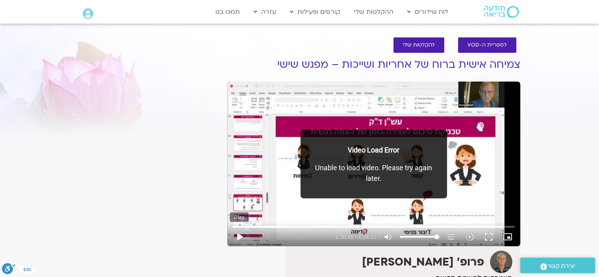
click at [238, 234] on button "play_arrow" at bounding box center [239, 236] width 19 height 19
click at [238, 235] on button "pause" at bounding box center [239, 236] width 19 height 19
click at [240, 232] on button "play_arrow" at bounding box center [239, 236] width 19 height 19
click at [239, 233] on button "pause" at bounding box center [239, 236] width 19 height 19
click at [238, 235] on button "play_arrow" at bounding box center [239, 236] width 19 height 19
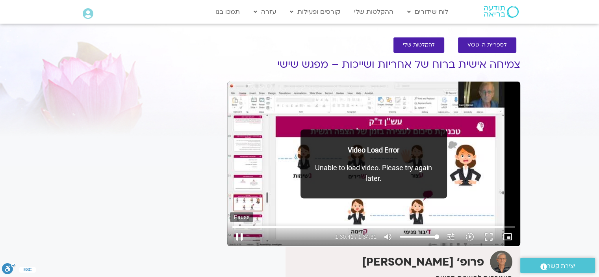
click at [238, 235] on button "pause" at bounding box center [239, 236] width 19 height 19
click at [238, 235] on button "play_arrow" at bounding box center [239, 236] width 19 height 19
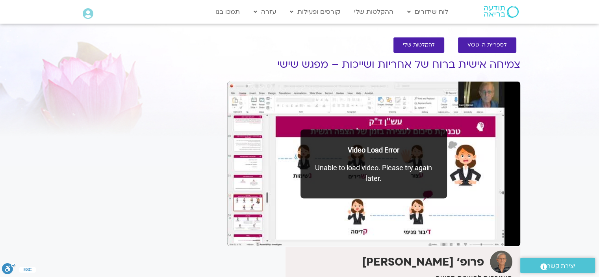
click at [239, 234] on button "pause" at bounding box center [239, 236] width 19 height 19
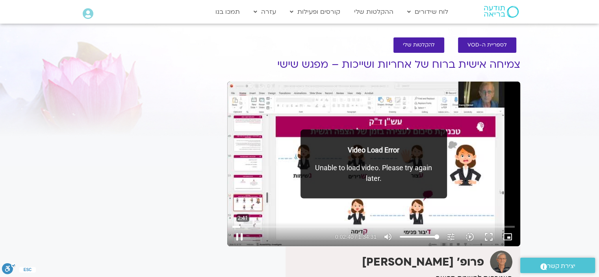
drag, startPoint x: 507, startPoint y: 225, endPoint x: 242, endPoint y: 222, distance: 265.6
click at [242, 224] on input "Seek" at bounding box center [374, 226] width 283 height 5
click at [239, 234] on button "pause" at bounding box center [239, 236] width 19 height 19
click at [240, 236] on button "play_arrow" at bounding box center [239, 236] width 19 height 19
click at [239, 234] on button "pause" at bounding box center [239, 236] width 19 height 19
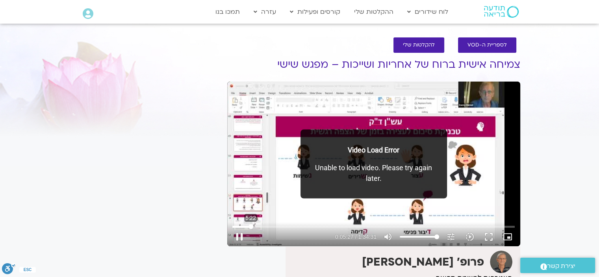
click at [251, 224] on input "Seek" at bounding box center [374, 226] width 283 height 5
click at [234, 233] on button "play_arrow" at bounding box center [239, 236] width 19 height 19
click at [239, 233] on button "pause" at bounding box center [239, 236] width 19 height 19
click at [238, 236] on button "play_arrow" at bounding box center [239, 236] width 19 height 19
click at [239, 234] on button "pause" at bounding box center [239, 236] width 19 height 19
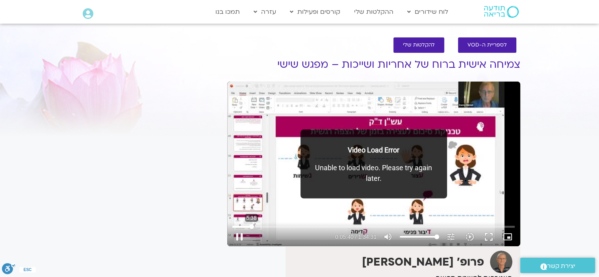
click at [251, 227] on input "Seek" at bounding box center [374, 226] width 283 height 5
click at [242, 234] on button "play_arrow" at bounding box center [239, 236] width 19 height 19
click at [240, 233] on button "pause" at bounding box center [239, 236] width 19 height 19
click at [241, 233] on button "play_arrow" at bounding box center [239, 236] width 19 height 19
click at [236, 233] on button "pause" at bounding box center [239, 236] width 19 height 19
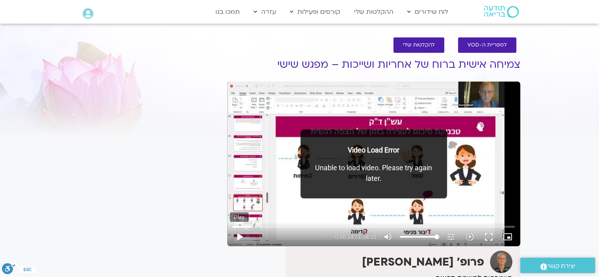
click at [237, 234] on button "play_arrow" at bounding box center [239, 236] width 19 height 19
click at [238, 234] on button "pause" at bounding box center [239, 236] width 19 height 19
click at [253, 226] on input "Seek" at bounding box center [374, 226] width 283 height 5
click at [240, 234] on button "play_arrow" at bounding box center [239, 236] width 19 height 19
click at [240, 232] on button "pause" at bounding box center [239, 236] width 19 height 19
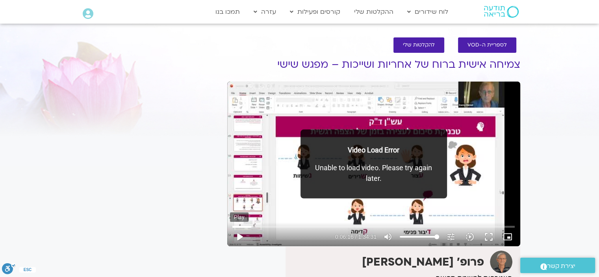
click at [238, 234] on button "play_arrow" at bounding box center [239, 236] width 19 height 19
click at [238, 234] on button "pause" at bounding box center [239, 236] width 19 height 19
click at [253, 227] on input "Seek" at bounding box center [374, 226] width 283 height 5
click at [238, 234] on button "play_arrow" at bounding box center [239, 236] width 19 height 19
click at [240, 233] on button "pause" at bounding box center [239, 236] width 19 height 19
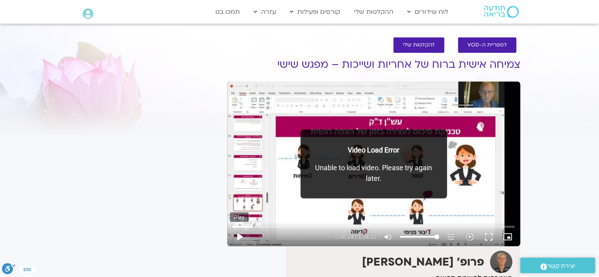
click at [240, 233] on button "play_arrow" at bounding box center [239, 236] width 19 height 19
click at [239, 233] on button "pause" at bounding box center [239, 236] width 19 height 19
click at [238, 235] on button "play_arrow" at bounding box center [239, 236] width 19 height 19
click at [238, 234] on button "pause" at bounding box center [239, 236] width 19 height 19
click at [240, 234] on button "play_arrow" at bounding box center [239, 236] width 19 height 19
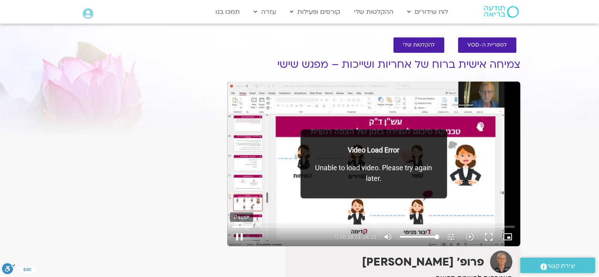
click at [240, 234] on button "pause" at bounding box center [239, 236] width 19 height 19
click at [239, 235] on button "play_arrow" at bounding box center [239, 236] width 19 height 19
click at [238, 232] on button "pause" at bounding box center [239, 236] width 19 height 19
click at [240, 234] on button "play_arrow" at bounding box center [239, 236] width 19 height 19
click at [238, 232] on button "pause" at bounding box center [239, 236] width 19 height 19
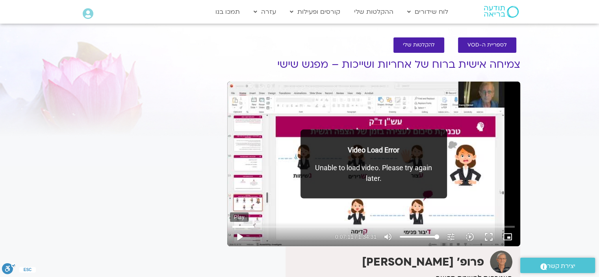
click at [240, 236] on button "play_arrow" at bounding box center [239, 236] width 19 height 19
click at [238, 233] on button "pause" at bounding box center [239, 236] width 19 height 19
click at [240, 233] on button "play_arrow" at bounding box center [239, 236] width 19 height 19
click at [237, 233] on button "pause" at bounding box center [239, 236] width 19 height 19
click at [257, 225] on input "Seek" at bounding box center [374, 226] width 283 height 5
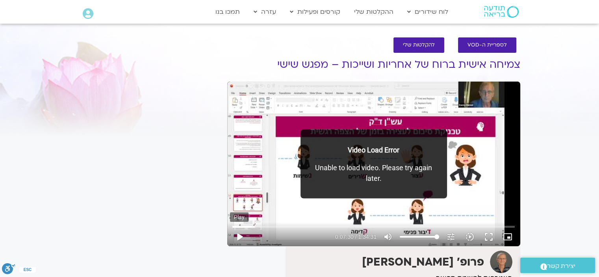
click at [237, 233] on button "play_arrow" at bounding box center [239, 236] width 19 height 19
click at [238, 233] on button "pause" at bounding box center [239, 236] width 19 height 19
click at [239, 235] on button "play_arrow" at bounding box center [239, 236] width 19 height 19
click at [239, 235] on button "pause" at bounding box center [239, 236] width 19 height 19
click at [239, 233] on button "play_arrow" at bounding box center [239, 236] width 19 height 19
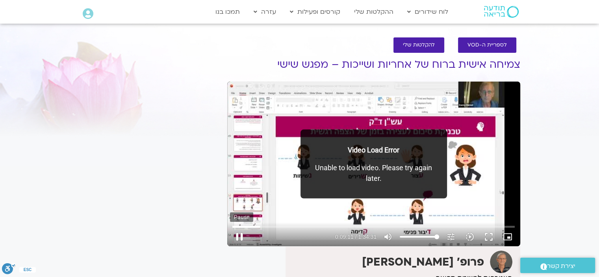
click at [238, 233] on button "pause" at bounding box center [239, 236] width 19 height 19
click at [238, 233] on button "play_arrow" at bounding box center [239, 236] width 19 height 19
click at [238, 233] on button "pause" at bounding box center [239, 236] width 19 height 19
click at [239, 236] on button "play_arrow" at bounding box center [239, 236] width 19 height 19
click at [238, 234] on button "pause" at bounding box center [239, 236] width 19 height 19
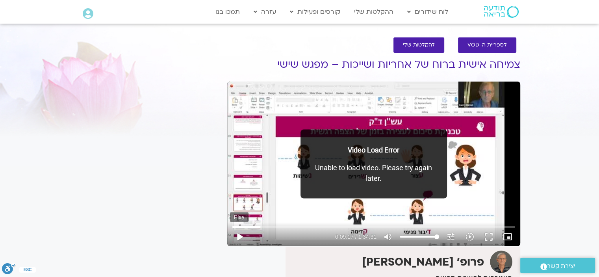
click at [238, 234] on button "play_arrow" at bounding box center [239, 236] width 19 height 19
click at [238, 234] on button "pause" at bounding box center [239, 236] width 19 height 19
click at [260, 227] on input "Seek" at bounding box center [374, 226] width 283 height 5
click at [261, 226] on input "Seek" at bounding box center [374, 226] width 283 height 5
click at [236, 233] on button "play_arrow" at bounding box center [239, 236] width 19 height 19
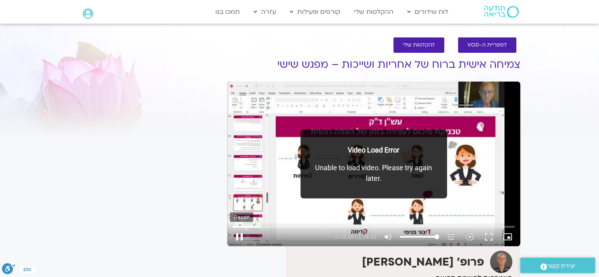
click at [239, 234] on button "pause" at bounding box center [239, 236] width 19 height 19
click at [240, 236] on button "play_arrow" at bounding box center [239, 236] width 19 height 19
click at [238, 235] on button "pause" at bounding box center [239, 236] width 19 height 19
click at [238, 234] on button "play_arrow" at bounding box center [239, 236] width 19 height 19
click at [239, 233] on button "pause" at bounding box center [239, 236] width 19 height 19
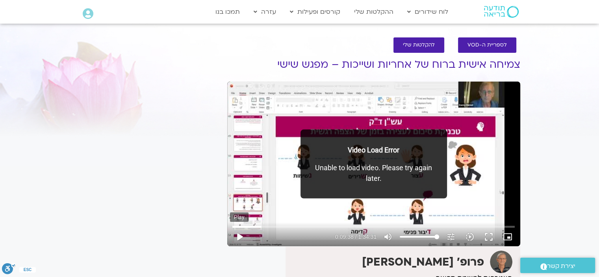
click at [240, 234] on button "play_arrow" at bounding box center [239, 236] width 19 height 19
click at [238, 233] on button "pause" at bounding box center [239, 236] width 19 height 19
click at [240, 234] on button "play_arrow" at bounding box center [239, 236] width 19 height 19
click at [239, 233] on button "pause" at bounding box center [239, 236] width 19 height 19
click at [238, 235] on button "play_arrow" at bounding box center [239, 236] width 19 height 19
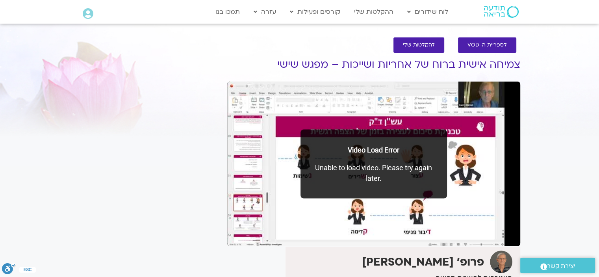
click at [238, 233] on button "pause" at bounding box center [239, 236] width 19 height 19
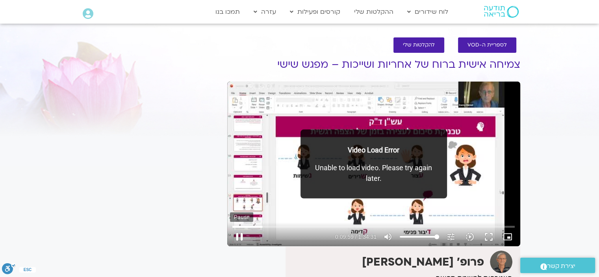
click at [239, 232] on button "pause" at bounding box center [239, 236] width 19 height 19
click at [263, 227] on input "Seek" at bounding box center [374, 226] width 283 height 5
click at [236, 232] on button "play_arrow" at bounding box center [239, 236] width 19 height 19
click at [238, 234] on button "pause" at bounding box center [239, 236] width 19 height 19
click at [240, 237] on button "play_arrow" at bounding box center [239, 236] width 19 height 19
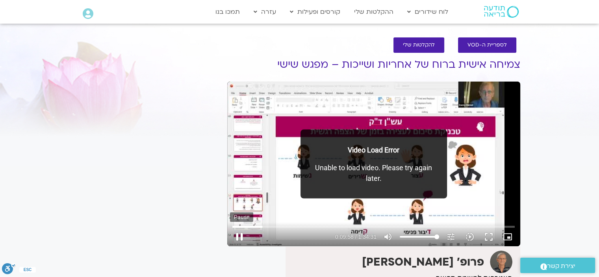
click at [240, 235] on button "pause" at bounding box center [239, 236] width 19 height 19
click at [238, 234] on button "play_arrow" at bounding box center [239, 236] width 19 height 19
click at [239, 234] on button "pause" at bounding box center [239, 236] width 19 height 19
click at [241, 237] on button "play_arrow" at bounding box center [239, 236] width 19 height 19
click at [238, 234] on button "pause" at bounding box center [239, 236] width 19 height 19
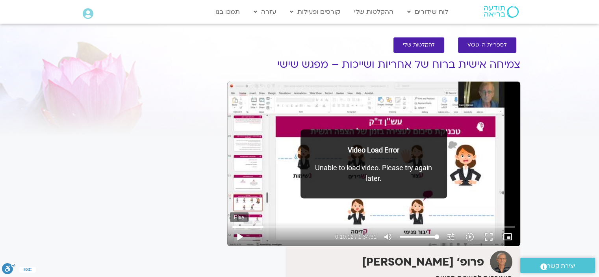
click at [238, 234] on button "play_arrow" at bounding box center [239, 236] width 19 height 19
click at [239, 233] on button "pause" at bounding box center [239, 236] width 19 height 19
click at [236, 234] on button "play_arrow" at bounding box center [239, 236] width 19 height 19
click at [239, 233] on button "pause" at bounding box center [239, 236] width 19 height 19
click at [240, 233] on button "play_arrow" at bounding box center [239, 236] width 19 height 19
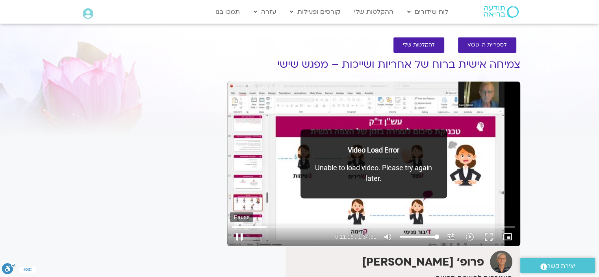
click at [239, 233] on button "pause" at bounding box center [239, 236] width 19 height 19
click at [238, 234] on button "play_arrow" at bounding box center [239, 236] width 19 height 19
click at [240, 233] on button "pause" at bounding box center [239, 236] width 19 height 19
click at [238, 235] on button "play_arrow" at bounding box center [239, 236] width 19 height 19
click at [238, 234] on button "pause" at bounding box center [239, 236] width 19 height 19
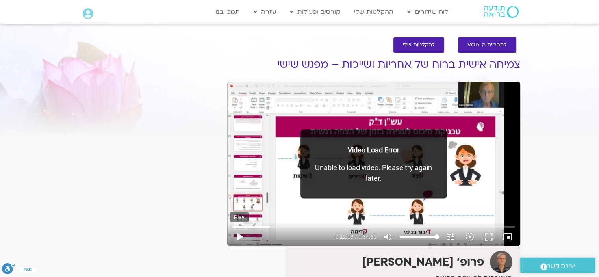
click at [238, 235] on button "play_arrow" at bounding box center [239, 236] width 19 height 19
click at [238, 233] on button "pause" at bounding box center [239, 236] width 19 height 19
click at [237, 236] on button "play_arrow" at bounding box center [239, 236] width 19 height 19
click at [238, 232] on button "pause" at bounding box center [239, 236] width 19 height 19
click at [241, 235] on button "play_arrow" at bounding box center [239, 236] width 19 height 19
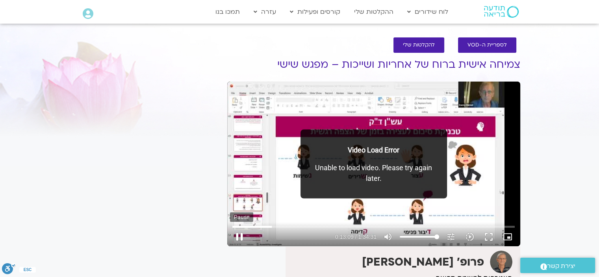
click at [238, 233] on button "pause" at bounding box center [239, 236] width 19 height 19
click at [236, 234] on button "play_arrow" at bounding box center [239, 236] width 19 height 19
click at [238, 233] on button "pause" at bounding box center [239, 236] width 19 height 19
click at [240, 234] on button "play_arrow" at bounding box center [239, 236] width 19 height 19
click at [240, 234] on button "pause" at bounding box center [239, 236] width 19 height 19
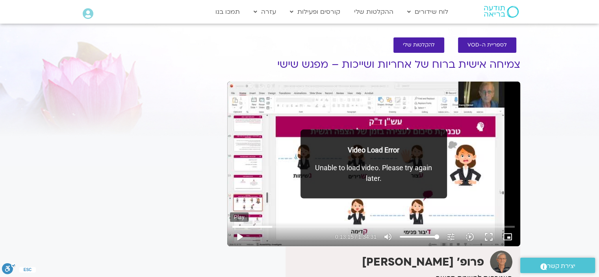
click at [240, 234] on button "play_arrow" at bounding box center [239, 236] width 19 height 19
click at [236, 234] on button "pause" at bounding box center [239, 236] width 19 height 19
click at [240, 237] on button "play_arrow" at bounding box center [239, 236] width 19 height 19
click at [238, 231] on button "pause" at bounding box center [239, 236] width 19 height 19
click at [239, 233] on button "play_arrow" at bounding box center [239, 236] width 19 height 19
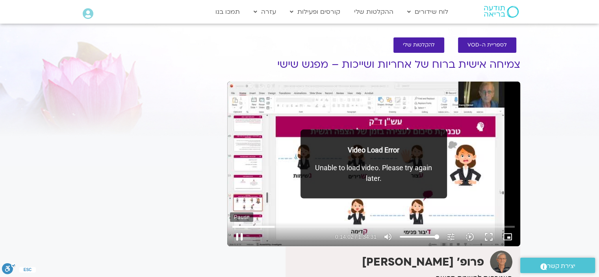
click at [238, 234] on button "pause" at bounding box center [239, 236] width 19 height 19
click at [276, 227] on input "Seek" at bounding box center [374, 226] width 283 height 5
click at [236, 234] on button "play_arrow" at bounding box center [239, 236] width 19 height 19
click at [236, 235] on button "pause" at bounding box center [239, 236] width 19 height 19
click at [274, 227] on input "Seek" at bounding box center [374, 226] width 283 height 5
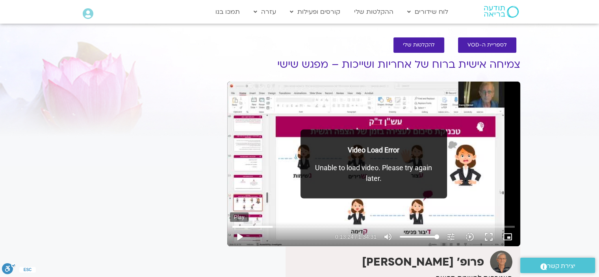
click at [238, 234] on button "play_arrow" at bounding box center [239, 236] width 19 height 19
click at [240, 234] on button "pause" at bounding box center [239, 236] width 19 height 19
click at [236, 233] on button "pause" at bounding box center [239, 236] width 19 height 19
click at [240, 236] on button "play_arrow" at bounding box center [239, 236] width 19 height 19
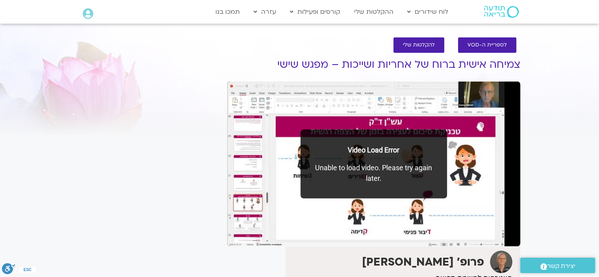
click at [238, 233] on button "pause" at bounding box center [239, 236] width 19 height 19
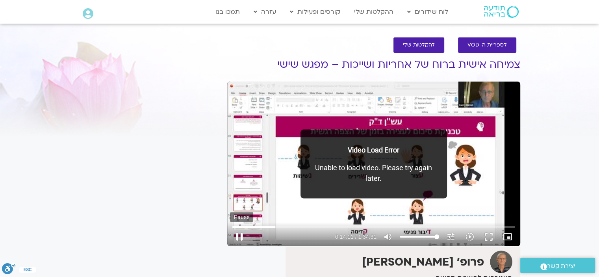
click at [237, 233] on button "pause" at bounding box center [239, 236] width 19 height 19
click at [276, 227] on input "Seek" at bounding box center [374, 226] width 283 height 5
click at [240, 233] on button "play_arrow" at bounding box center [239, 236] width 19 height 19
click at [241, 233] on button "pause" at bounding box center [239, 236] width 19 height 19
click at [276, 225] on input "Seek" at bounding box center [374, 226] width 283 height 5
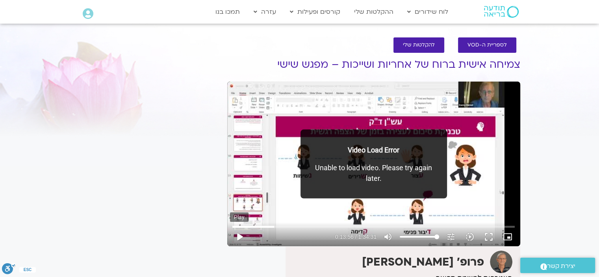
click at [235, 233] on button "play_arrow" at bounding box center [239, 236] width 19 height 19
click at [238, 233] on button "pause" at bounding box center [239, 236] width 19 height 19
click at [238, 234] on button "pause" at bounding box center [239, 236] width 19 height 19
click at [242, 236] on button "play_arrow" at bounding box center [239, 236] width 19 height 19
click at [240, 233] on button "pause" at bounding box center [239, 236] width 19 height 19
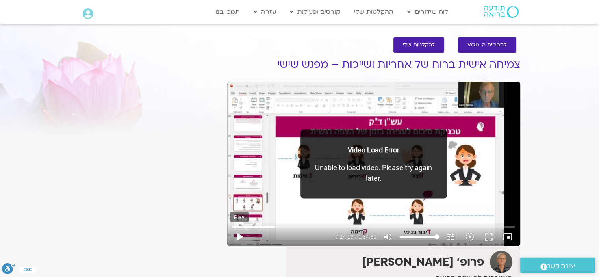
click at [238, 233] on button "play_arrow" at bounding box center [239, 236] width 19 height 19
click at [239, 233] on button "pause" at bounding box center [239, 236] width 19 height 19
click at [239, 233] on button "play_arrow" at bounding box center [239, 236] width 19 height 19
click at [238, 233] on button "pause" at bounding box center [239, 236] width 19 height 19
click at [239, 233] on button "play_arrow" at bounding box center [239, 236] width 19 height 19
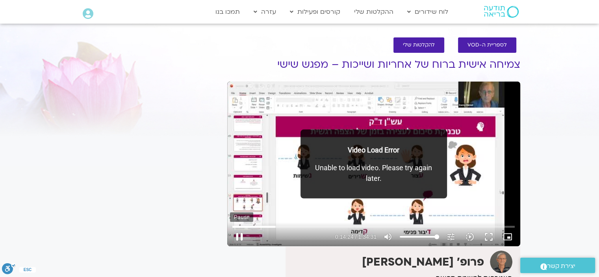
click at [238, 233] on button "pause" at bounding box center [239, 236] width 19 height 19
click at [240, 234] on button "play_arrow" at bounding box center [239, 236] width 19 height 19
click at [238, 233] on button "pause" at bounding box center [239, 236] width 19 height 19
click at [236, 234] on button "play_arrow" at bounding box center [239, 236] width 19 height 19
click at [237, 234] on button "pause" at bounding box center [239, 236] width 19 height 19
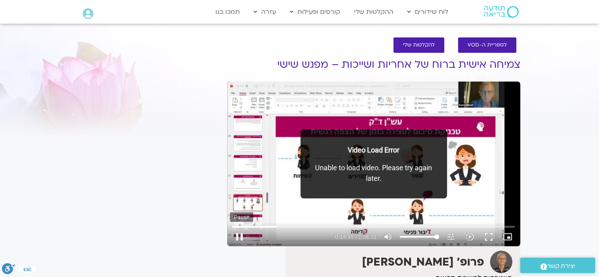
type input "886.105457"
